Goal: Information Seeking & Learning: Learn about a topic

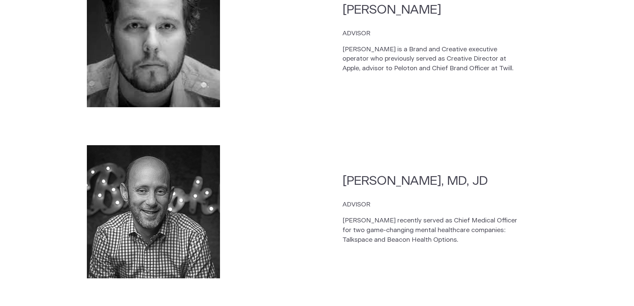
scroll to position [1998, 0]
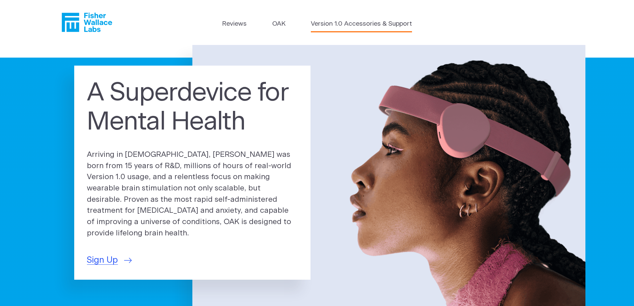
click at [320, 23] on link "Version 1.0 Accessories & Support" at bounding box center [361, 24] width 101 height 10
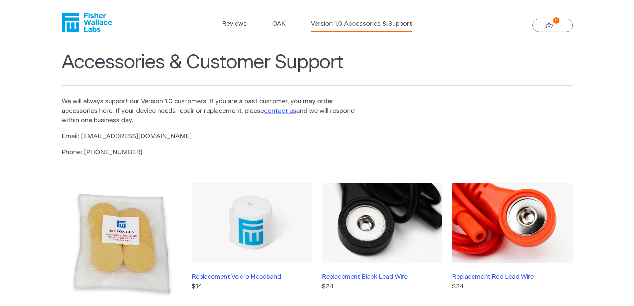
click at [286, 25] on ul "Reviews OAK Version 1.0 Accessories & Support" at bounding box center [317, 25] width 190 height 13
click at [274, 25] on link "OAK" at bounding box center [278, 24] width 13 height 10
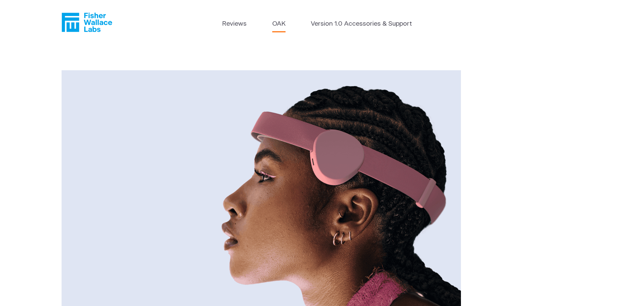
click at [341, 146] on img at bounding box center [262, 203] width 400 height 266
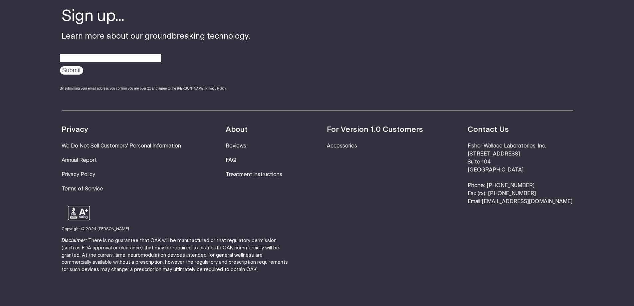
scroll to position [1252, 0]
